Goal: Task Accomplishment & Management: Manage account settings

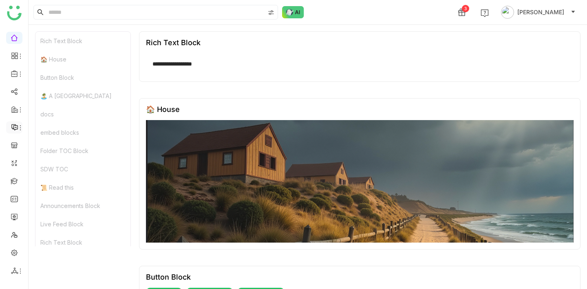
click at [18, 128] on icon at bounding box center [20, 128] width 7 height 7
click at [12, 181] on link at bounding box center [14, 180] width 7 height 7
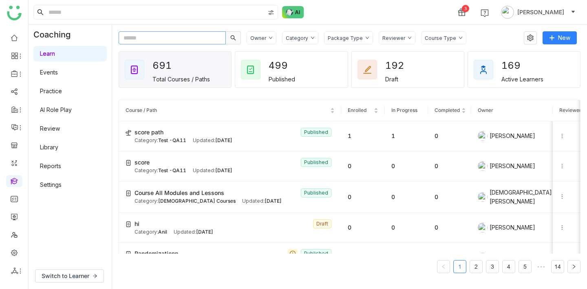
click at [152, 37] on input "text" at bounding box center [172, 37] width 107 height 13
paste input "**********"
type input "**********"
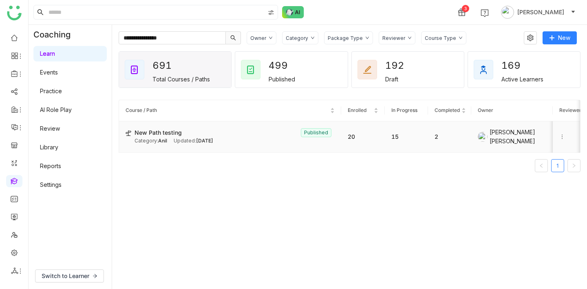
click at [437, 139] on td "2" at bounding box center [449, 136] width 43 height 31
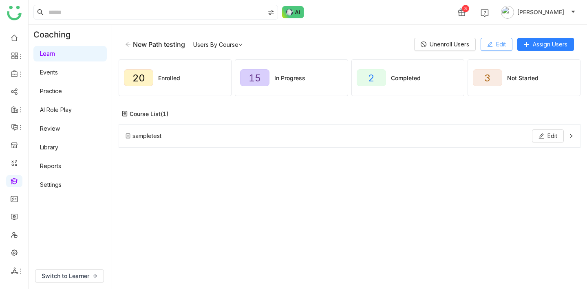
click at [486, 38] on button "Edit" at bounding box center [497, 44] width 32 height 13
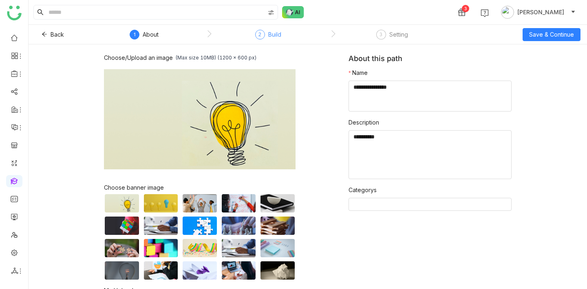
click at [275, 33] on div "Build" at bounding box center [274, 35] width 13 height 10
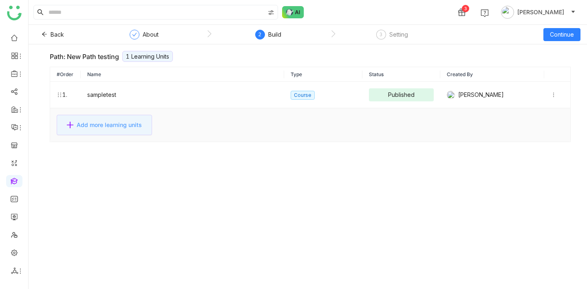
click at [138, 122] on span "Add more learning units" at bounding box center [109, 125] width 65 height 9
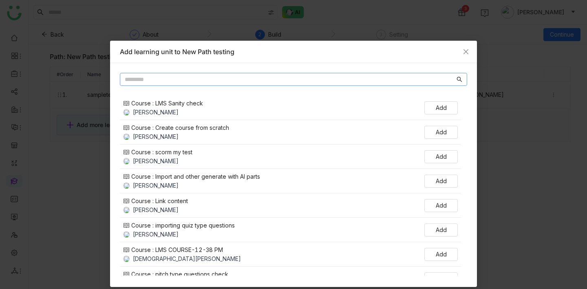
click at [168, 78] on input "text" at bounding box center [290, 79] width 330 height 9
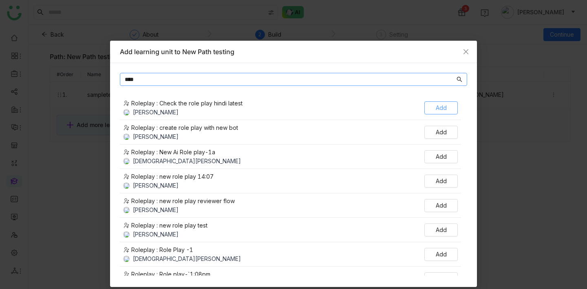
type input "****"
click at [458, 108] on button "Add" at bounding box center [440, 107] width 33 height 13
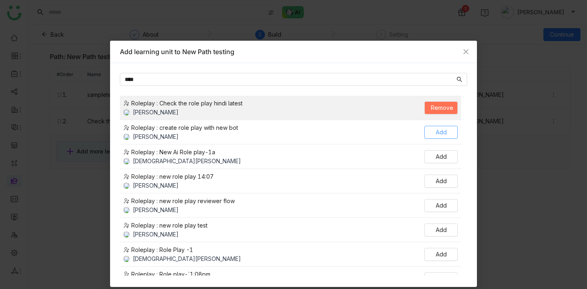
click at [447, 131] on span "Add" at bounding box center [441, 132] width 11 height 9
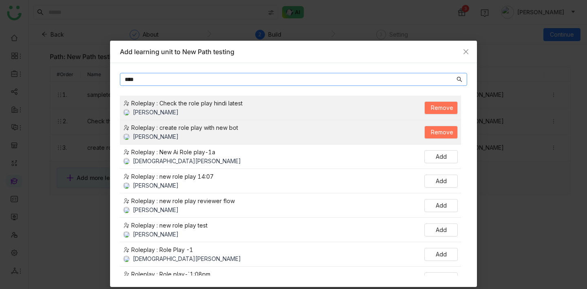
click at [392, 77] on input "****" at bounding box center [290, 79] width 330 height 9
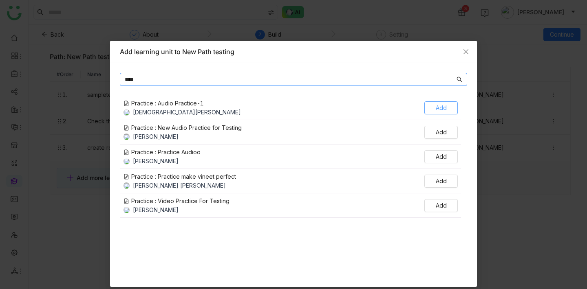
type input "****"
click at [447, 108] on span "Add" at bounding box center [441, 108] width 11 height 9
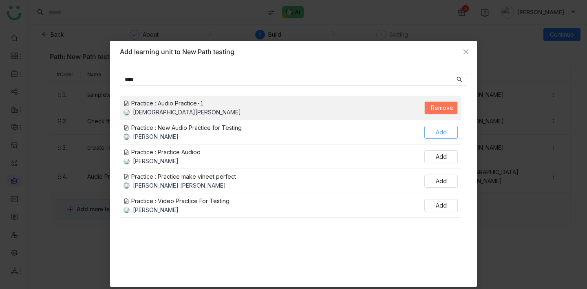
click at [447, 135] on span "Add" at bounding box center [441, 132] width 11 height 9
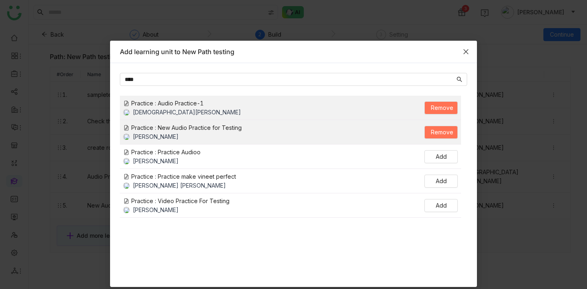
click at [468, 51] on icon "Close" at bounding box center [466, 52] width 7 height 7
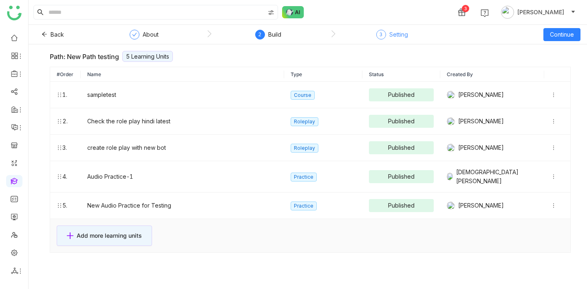
click at [388, 33] on div "3 Setting" at bounding box center [392, 37] width 32 height 15
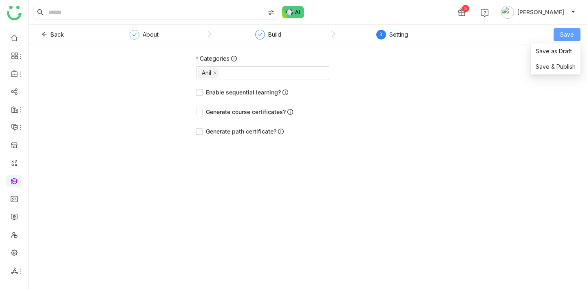
click at [558, 39] on button "Save" at bounding box center [566, 34] width 27 height 13
click at [555, 64] on span "Save & Publish" at bounding box center [556, 66] width 40 height 9
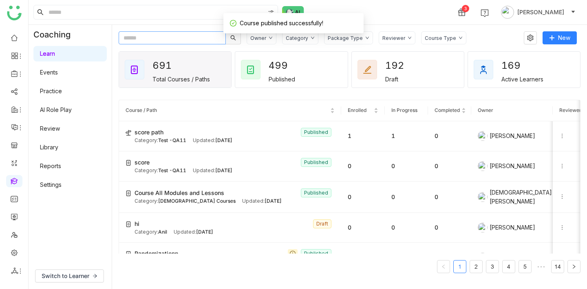
click at [167, 37] on input "text" at bounding box center [172, 37] width 107 height 13
paste input "**********"
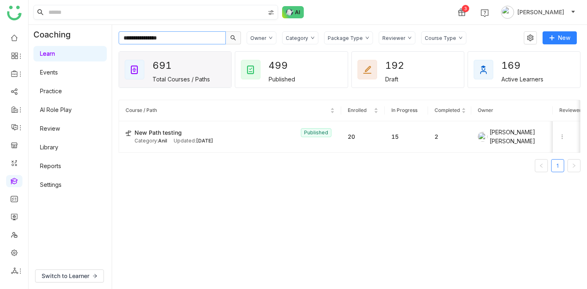
type input "**********"
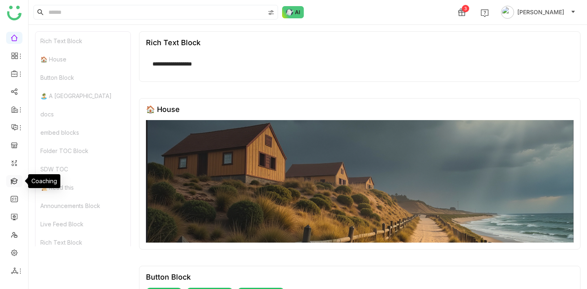
click at [13, 179] on link at bounding box center [14, 180] width 7 height 7
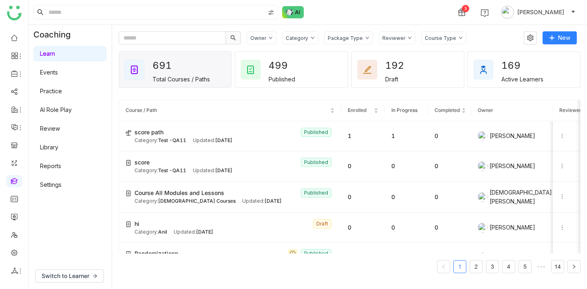
click at [59, 93] on link "Practice" at bounding box center [51, 91] width 22 height 7
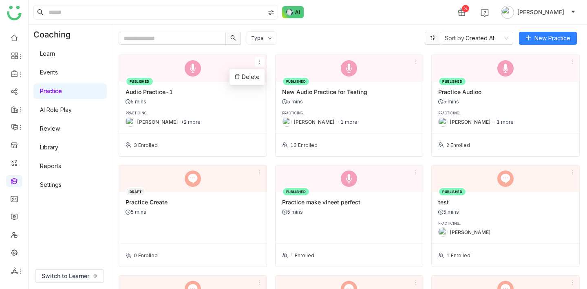
click at [261, 62] on icon at bounding box center [260, 62] width 6 height 6
click at [227, 118] on div "Kiran Tanwar +2 more" at bounding box center [193, 122] width 135 height 10
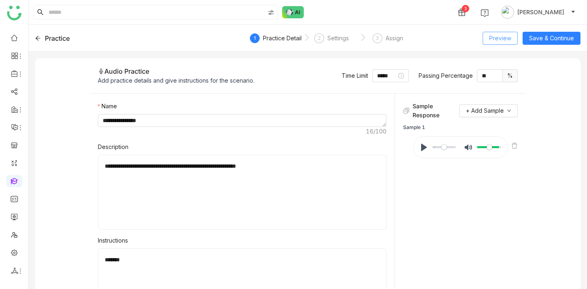
click at [515, 36] on button "Preview" at bounding box center [500, 38] width 35 height 13
click at [37, 37] on icon at bounding box center [38, 38] width 6 height 6
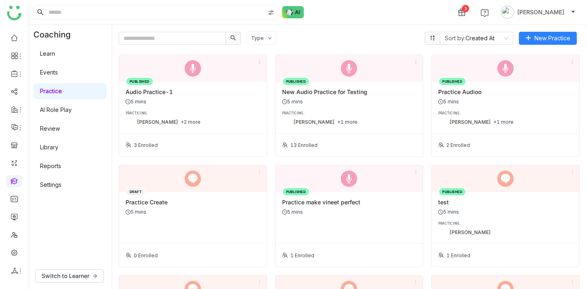
click at [63, 113] on link "AI Role Play" at bounding box center [56, 109] width 32 height 7
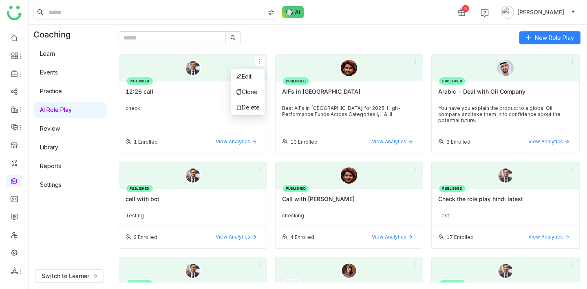
click at [259, 61] on icon at bounding box center [260, 62] width 6 height 6
click at [196, 110] on div "check" at bounding box center [193, 108] width 135 height 6
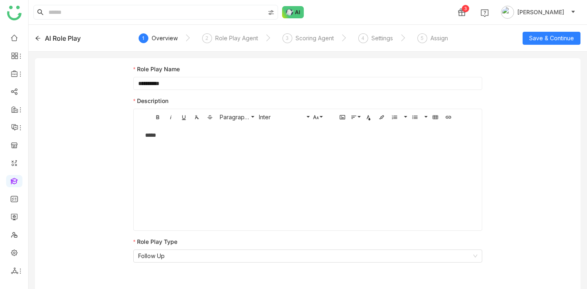
click at [39, 34] on div "AI Role Play" at bounding box center [89, 38] width 108 height 10
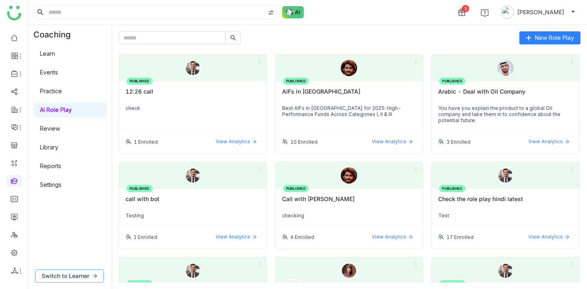
click at [77, 282] on button "Switch to Learner" at bounding box center [69, 276] width 69 height 13
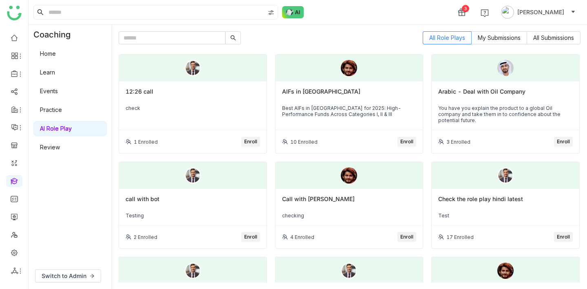
click at [255, 75] on div at bounding box center [193, 68] width 148 height 27
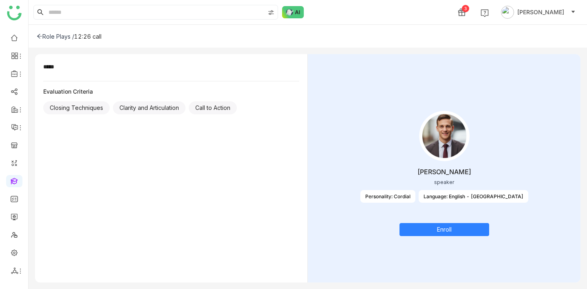
click at [40, 35] on icon at bounding box center [40, 36] width 6 height 6
